Goal: Task Accomplishment & Management: Complete application form

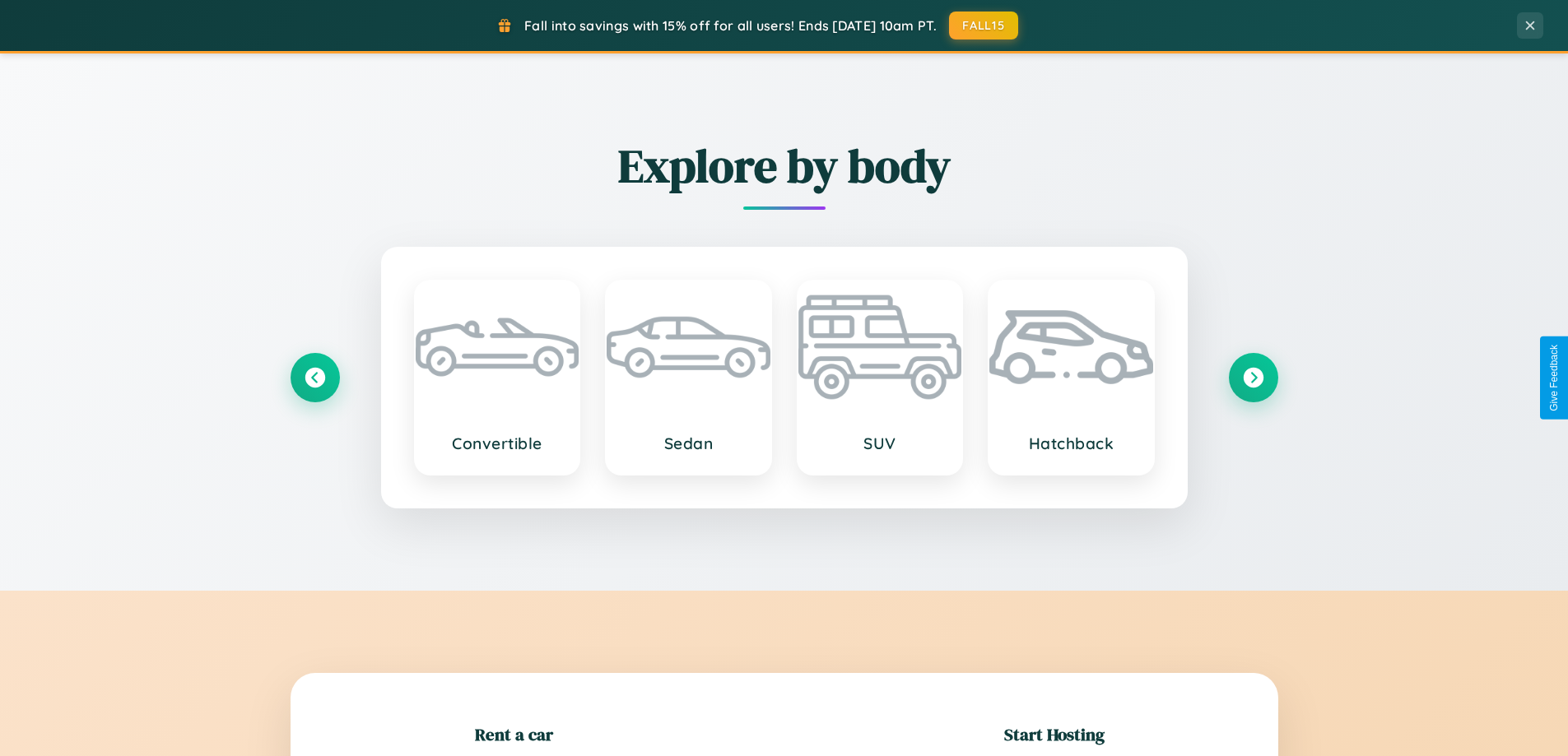
scroll to position [356, 0]
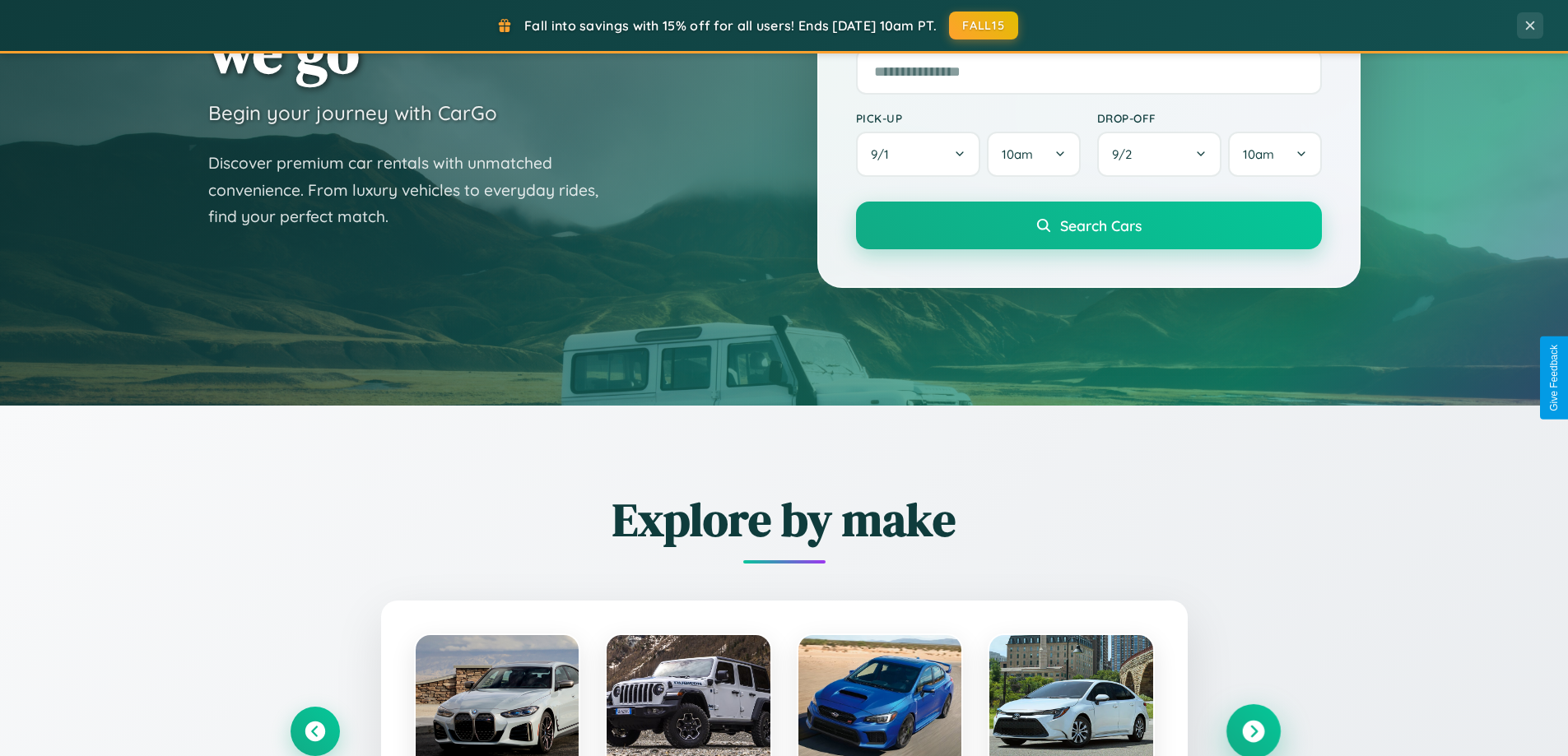
click at [1253, 732] on icon at bounding box center [1253, 732] width 22 height 22
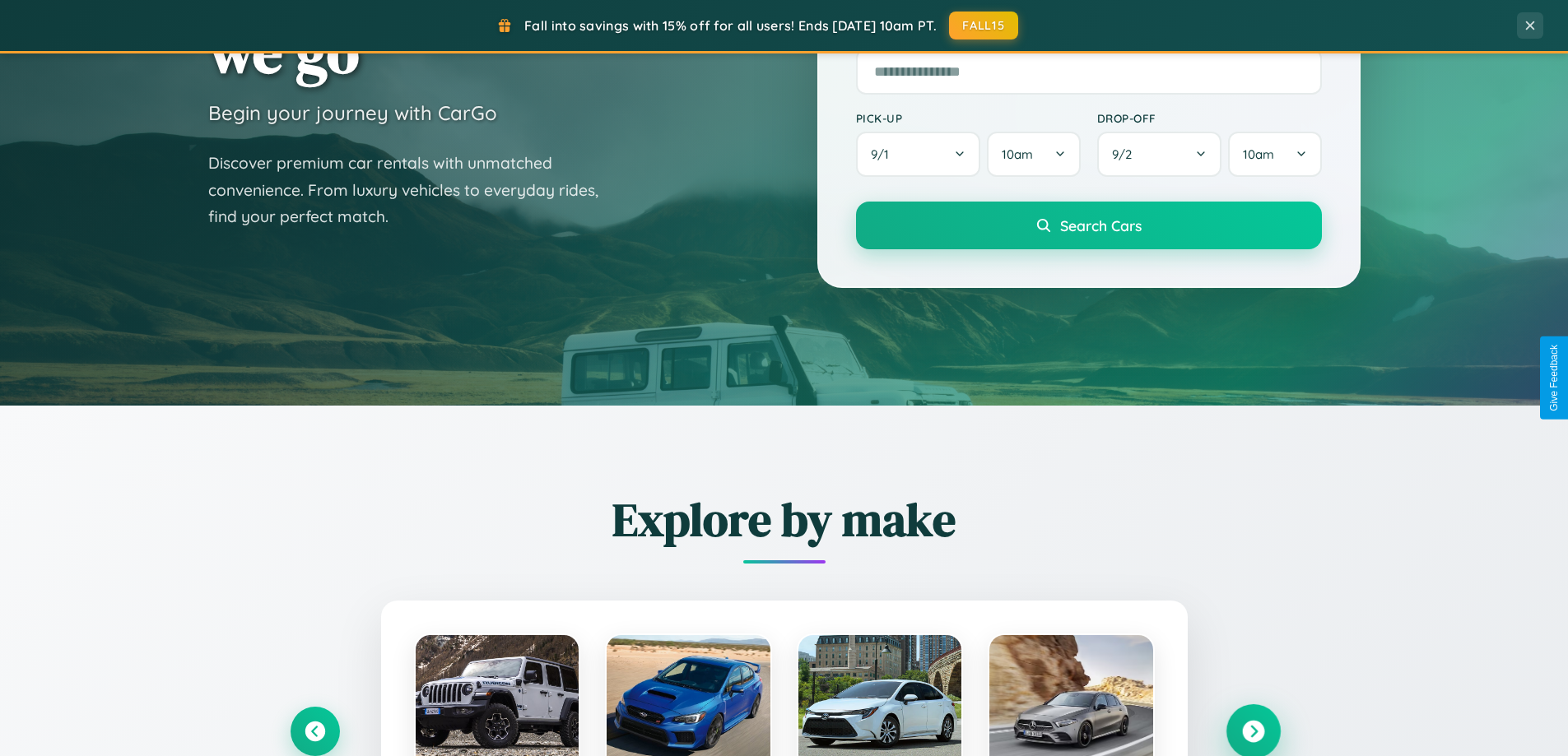
click at [1253, 730] on icon at bounding box center [1253, 732] width 22 height 22
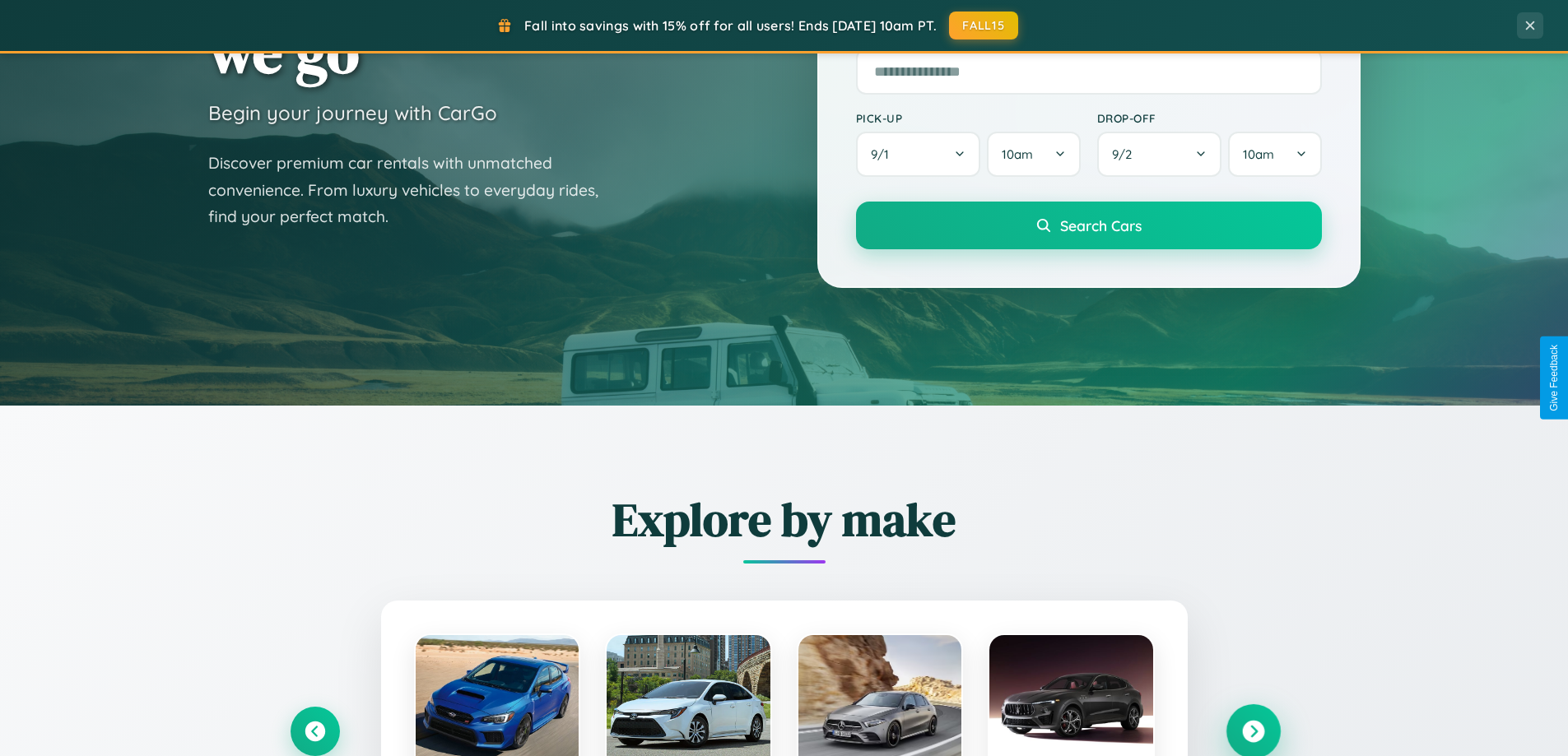
click at [1253, 730] on icon at bounding box center [1253, 732] width 22 height 22
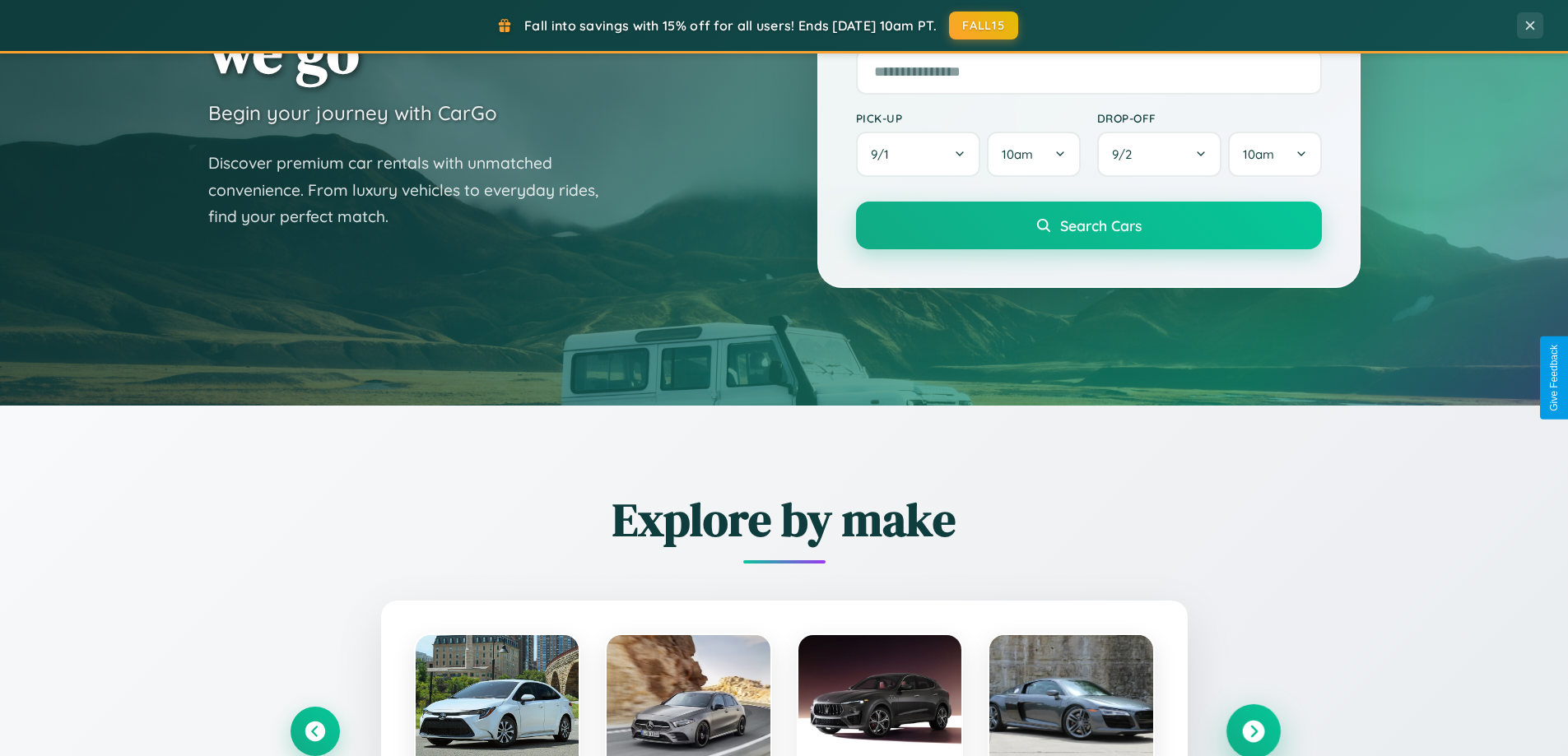
click at [1253, 730] on icon at bounding box center [1253, 732] width 22 height 22
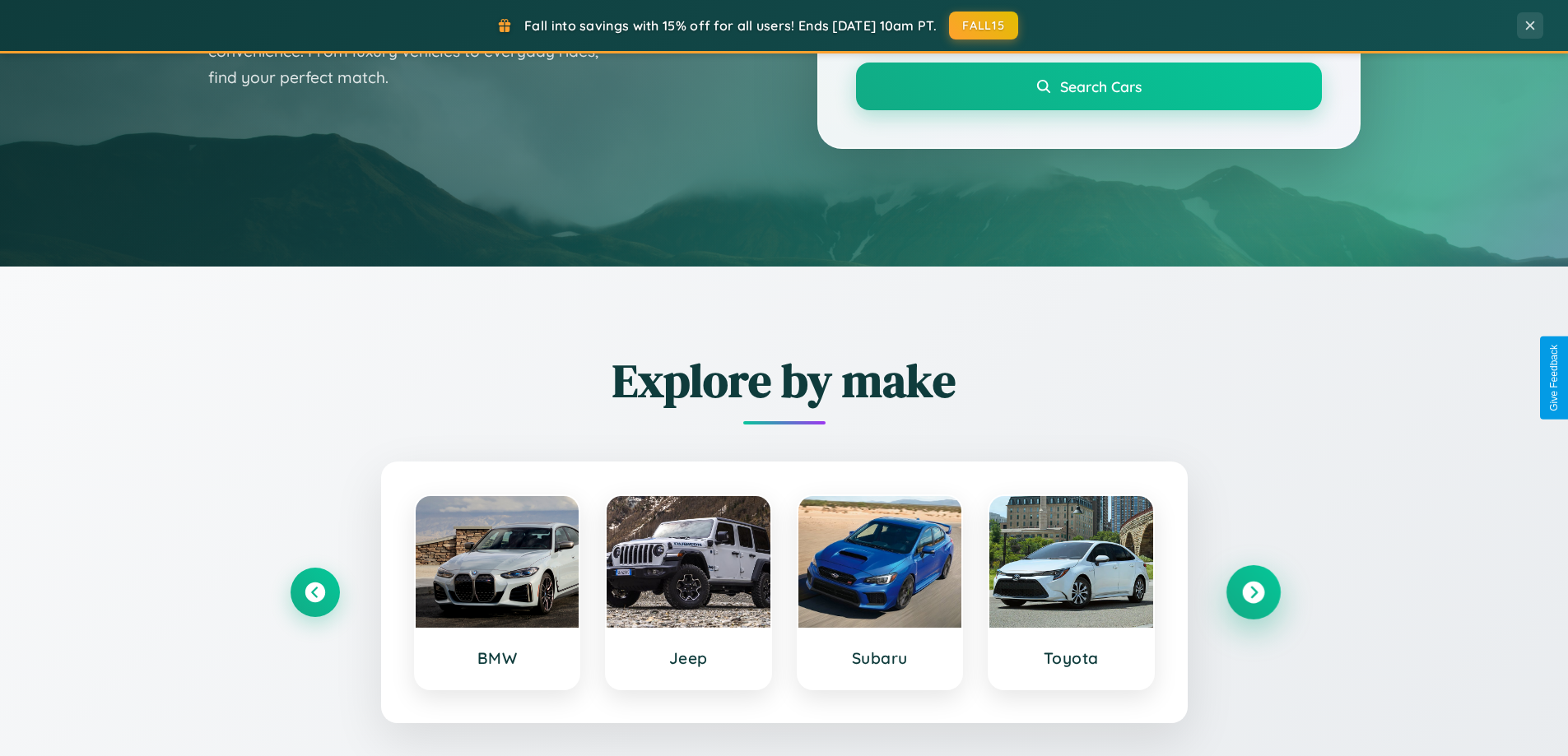
scroll to position [1132, 0]
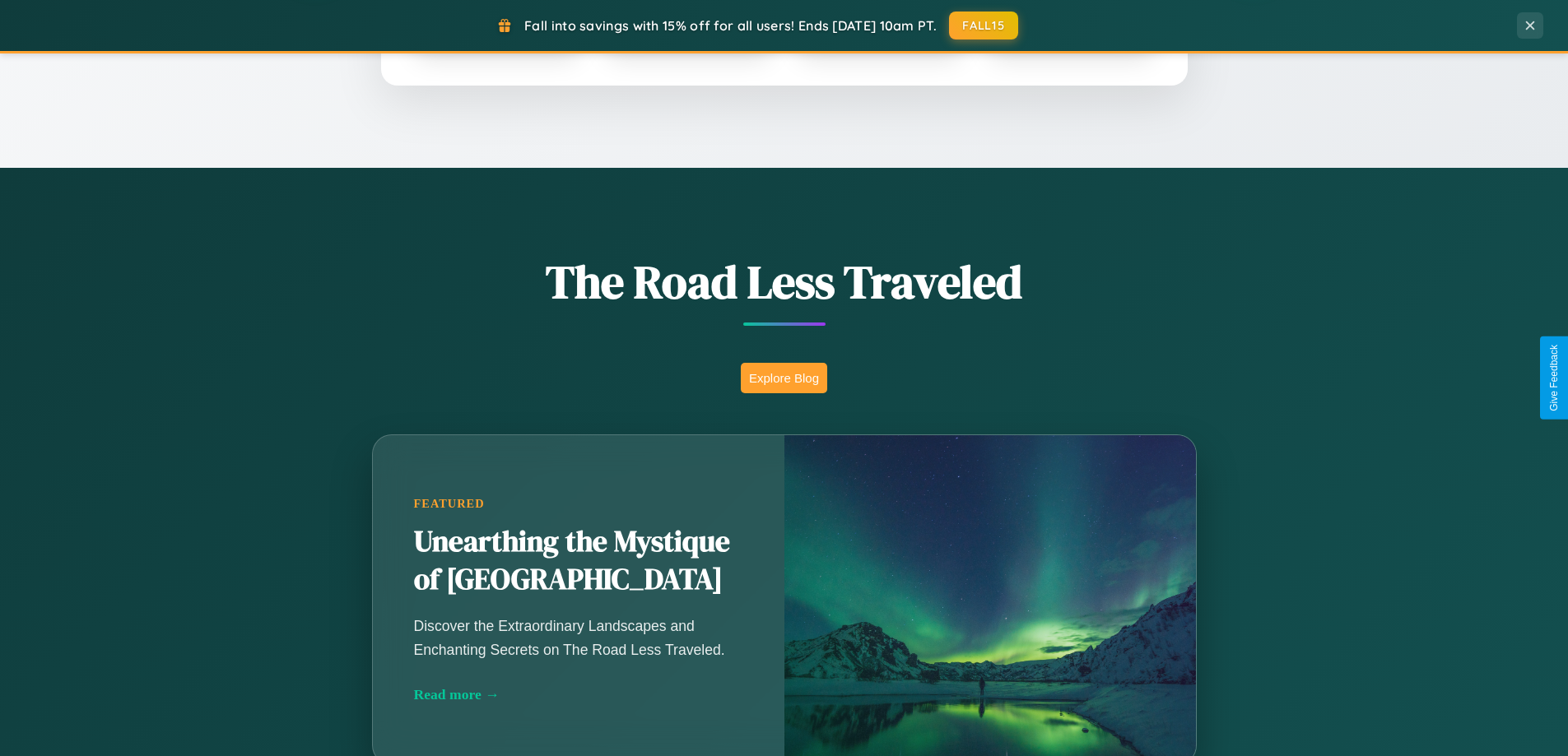
click at [784, 378] on button "Explore Blog" at bounding box center [784, 378] width 86 height 30
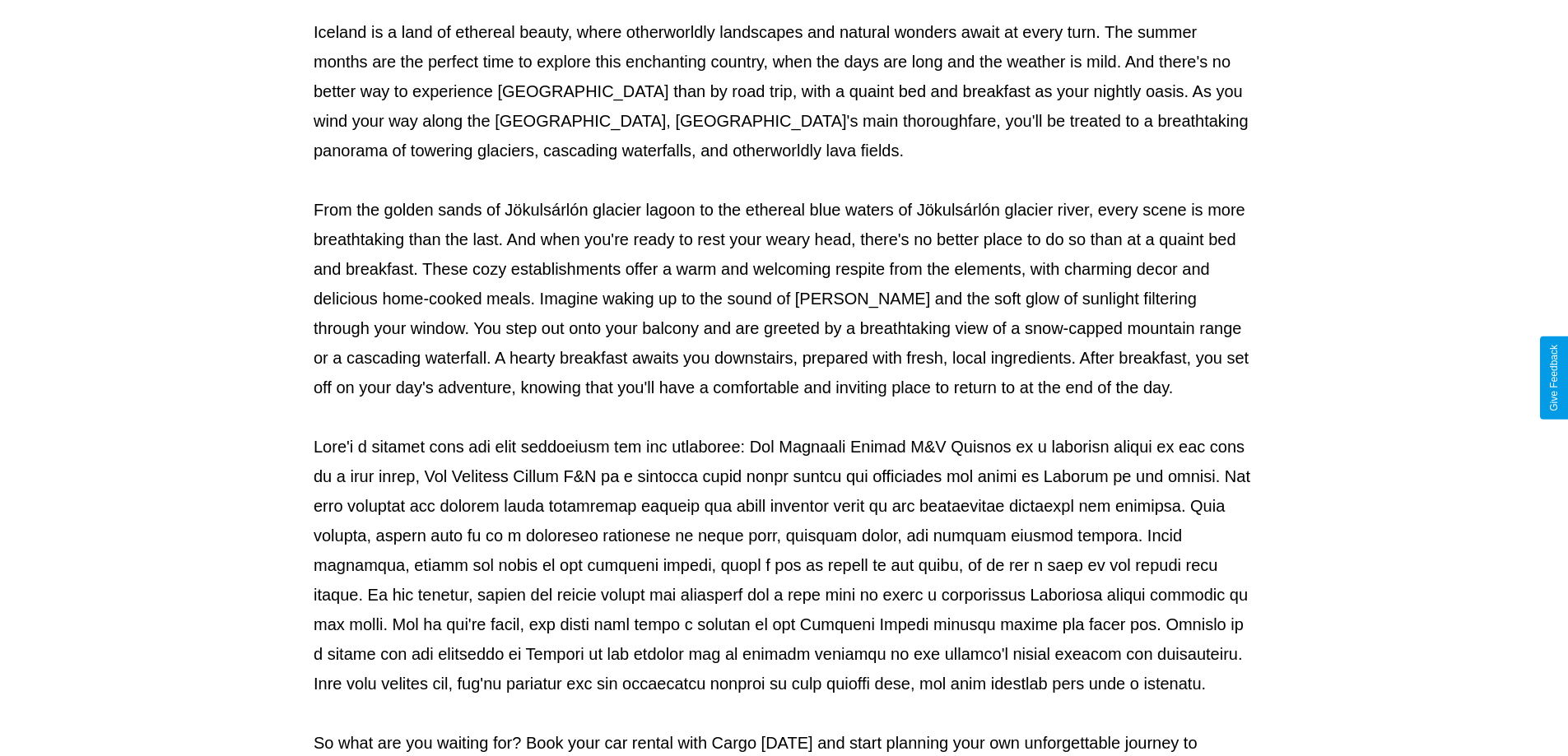
scroll to position [533, 0]
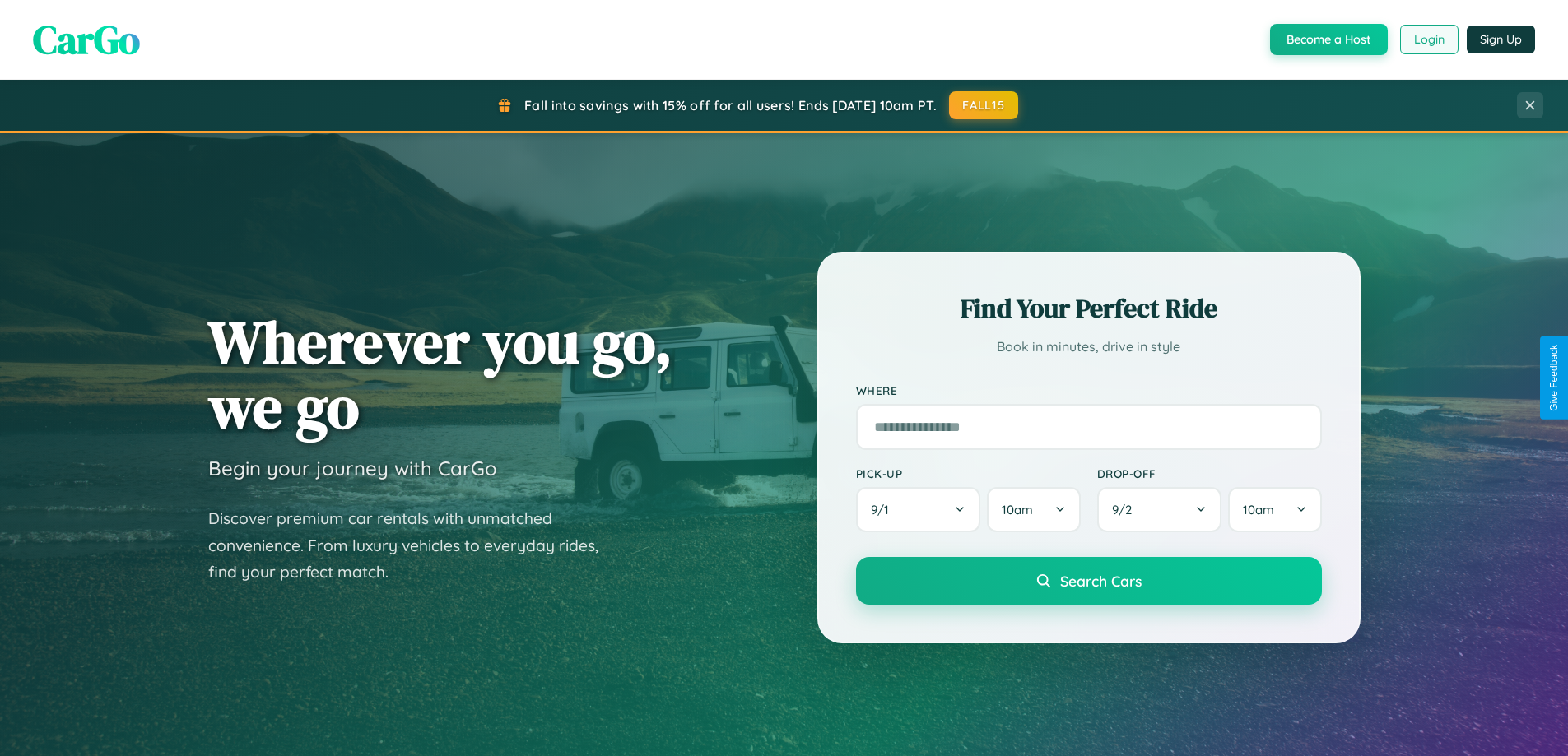
click at [1428, 40] on button "Login" at bounding box center [1429, 40] width 59 height 29
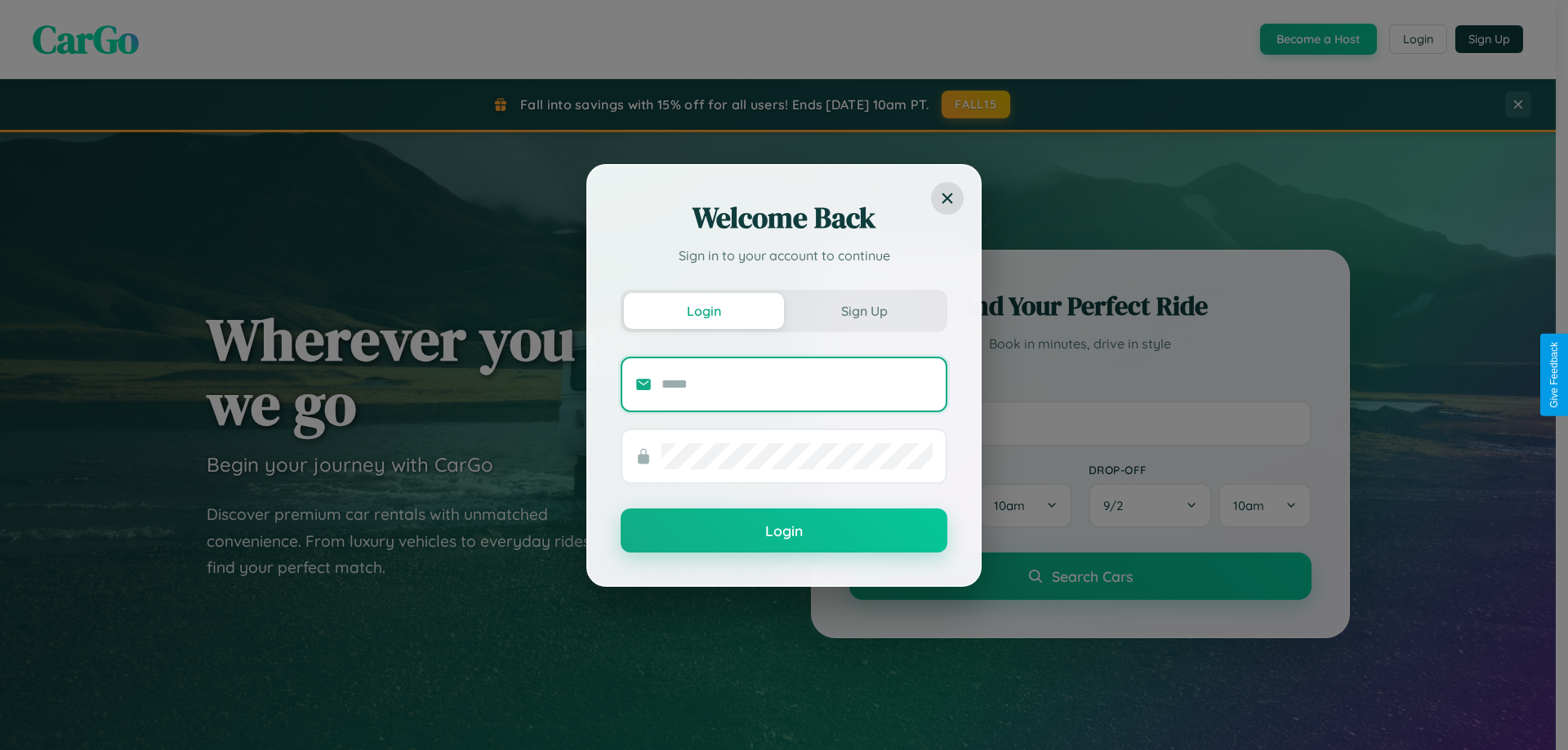
click at [797, 384] on input "text" at bounding box center [797, 384] width 271 height 26
type input "**********"
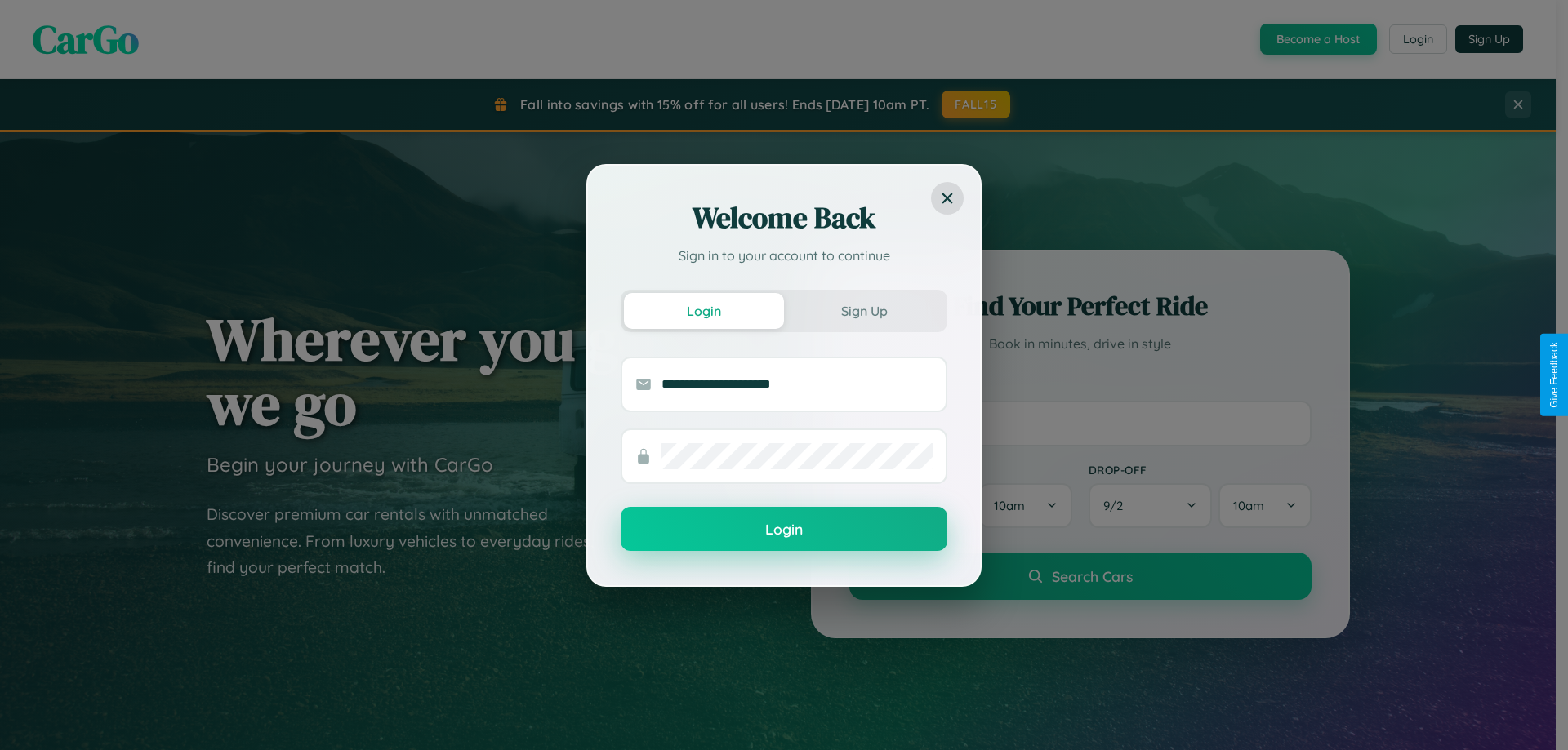
click at [784, 530] on button "Login" at bounding box center [784, 529] width 327 height 44
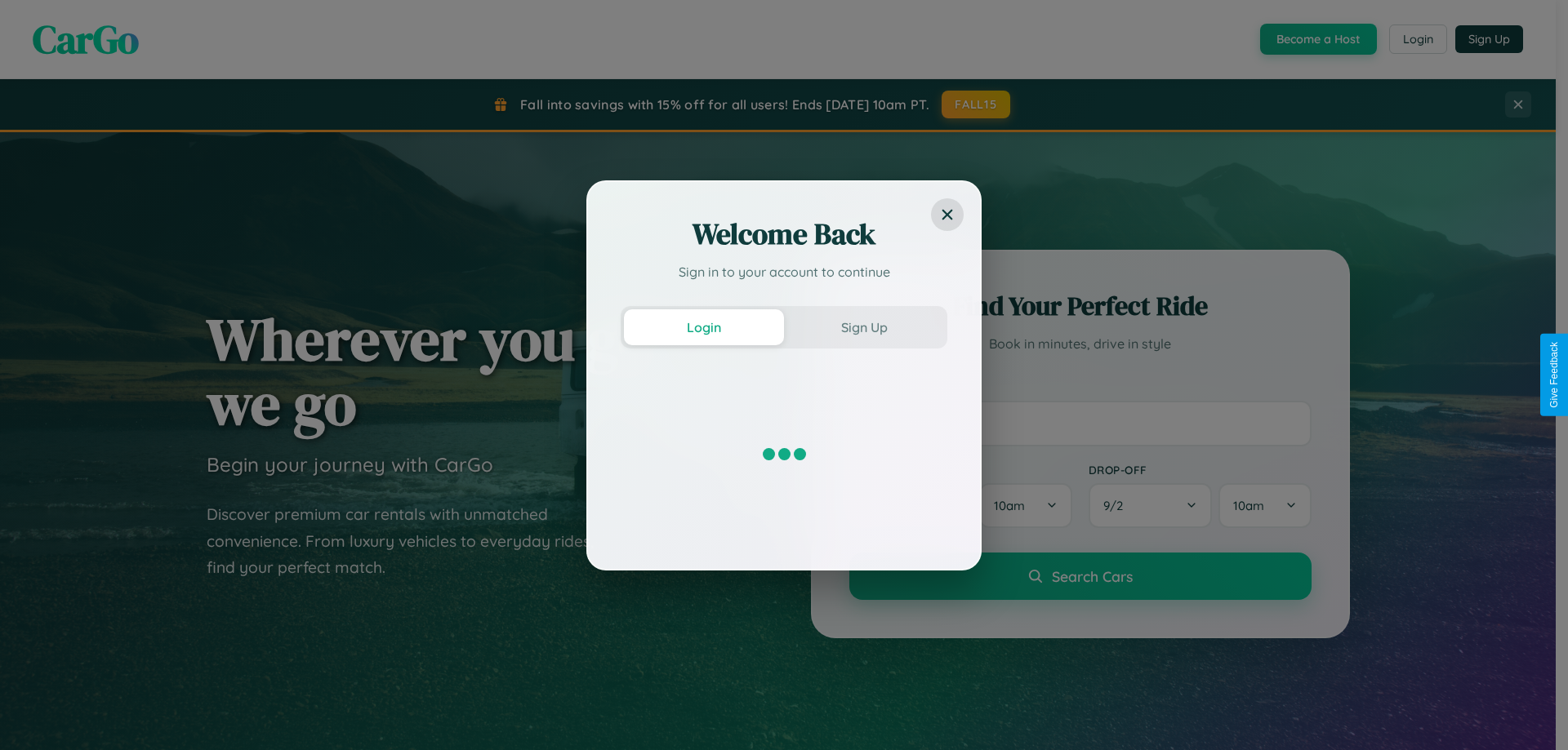
click at [1317, 39] on div "Welcome Back Sign in to your account to continue Login Sign Up" at bounding box center [784, 375] width 1568 height 750
click at [864, 327] on button "Sign Up" at bounding box center [863, 327] width 160 height 36
